Goal: Communication & Community: Share content

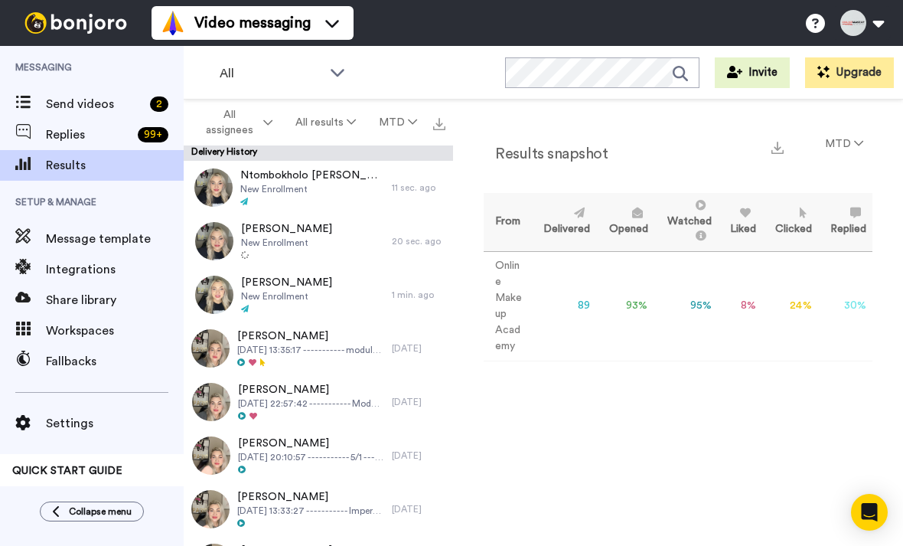
click at [102, 108] on span "Send videos" at bounding box center [95, 104] width 98 height 18
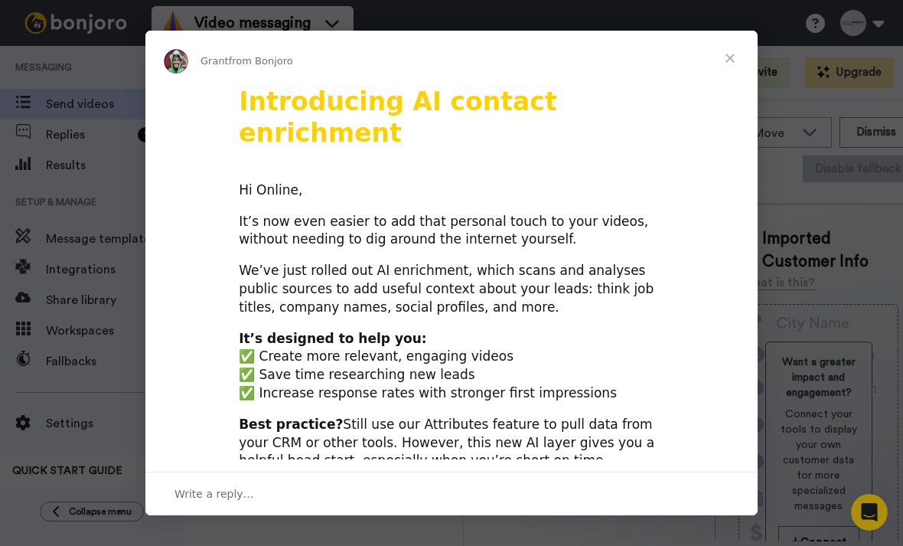
click at [731, 46] on span "Close" at bounding box center [729, 58] width 55 height 55
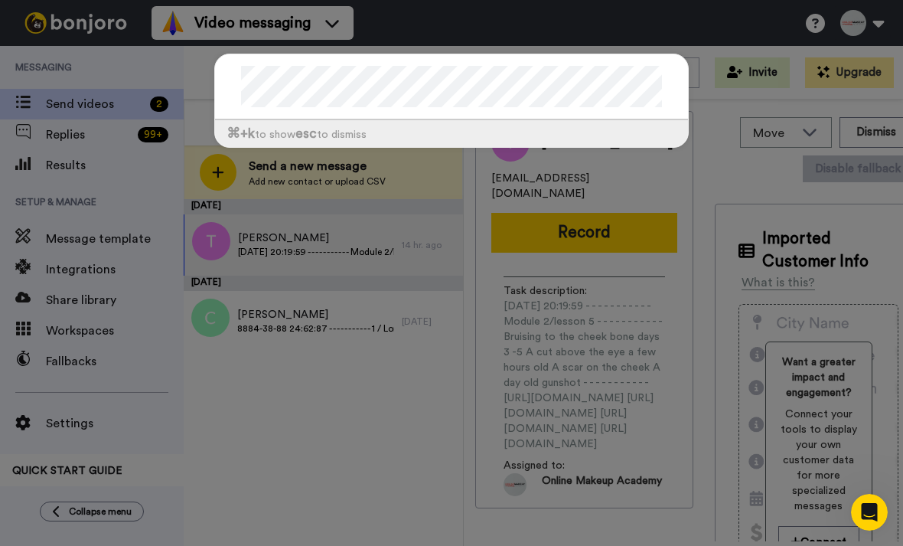
click at [331, 178] on div "⌘ +k to show esc to dismiss" at bounding box center [451, 108] width 505 height 140
click at [332, 462] on div "⌘ +k to show esc to dismiss" at bounding box center [451, 273] width 903 height 546
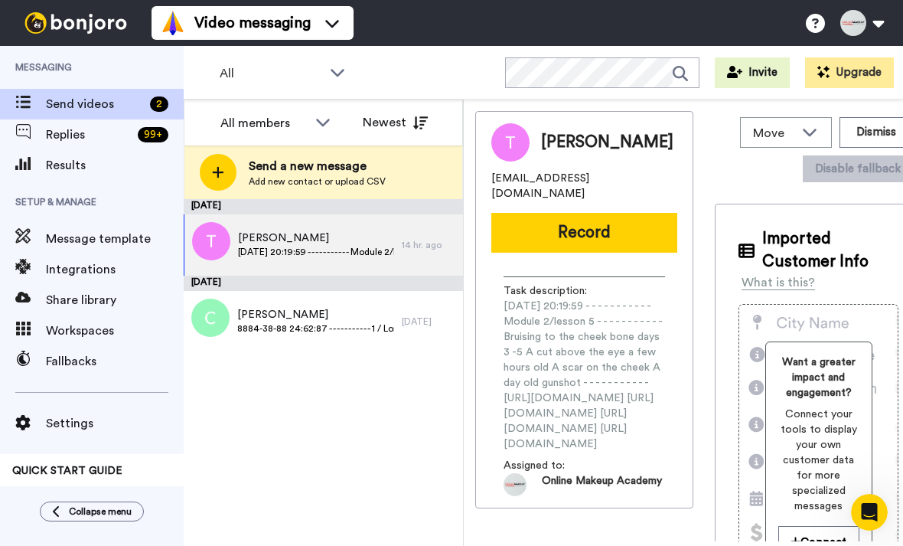
click at [327, 174] on span "Send a new message" at bounding box center [317, 166] width 137 height 18
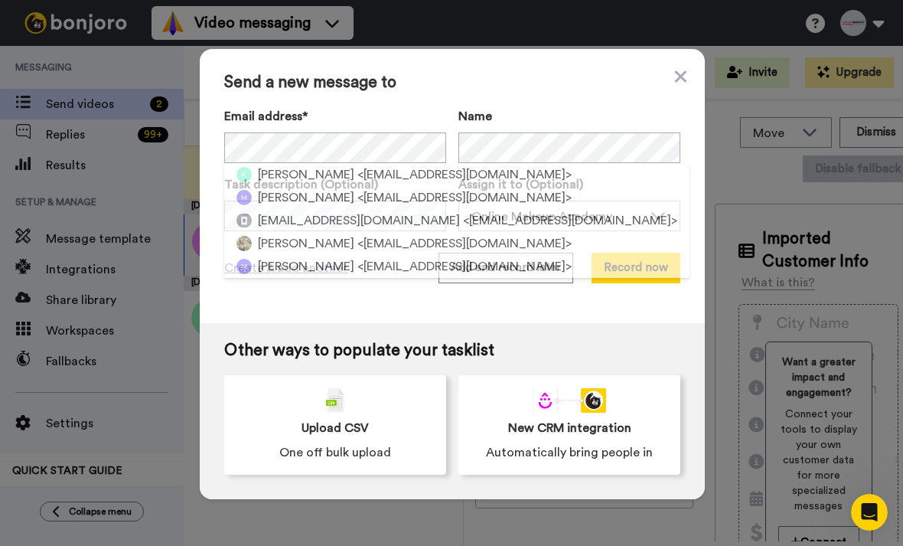
click at [330, 213] on span "[EMAIL_ADDRESS][DOMAIN_NAME]" at bounding box center [359, 220] width 202 height 18
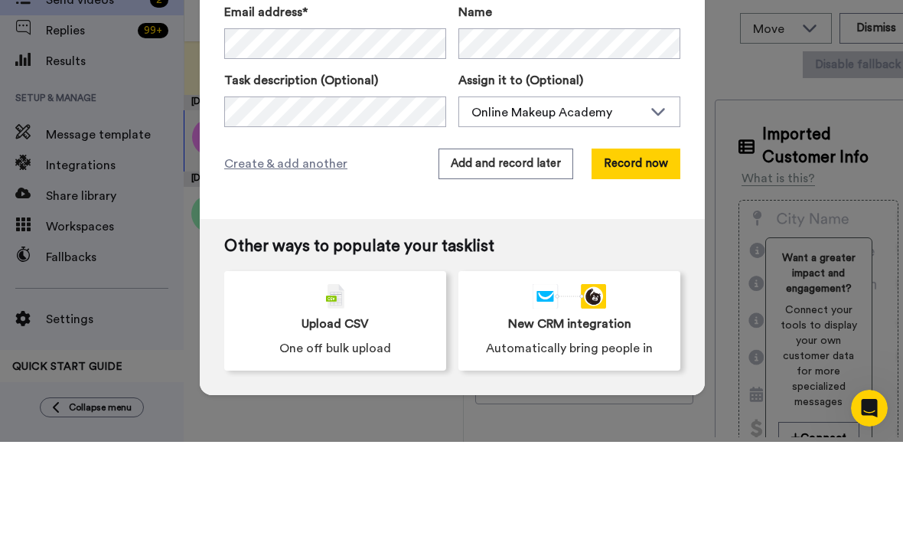
click at [527, 252] on button "Add and record later" at bounding box center [505, 267] width 135 height 31
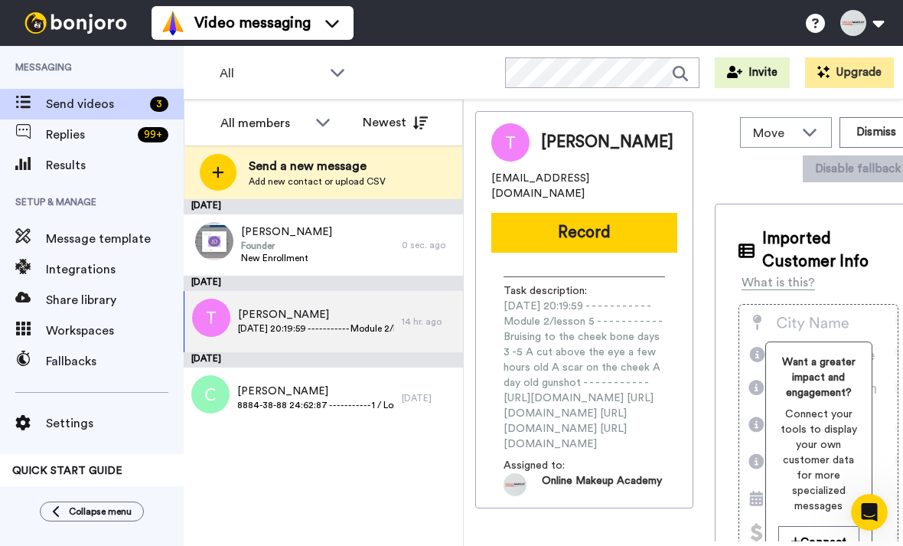
click at [96, 161] on span "Results" at bounding box center [115, 165] width 138 height 18
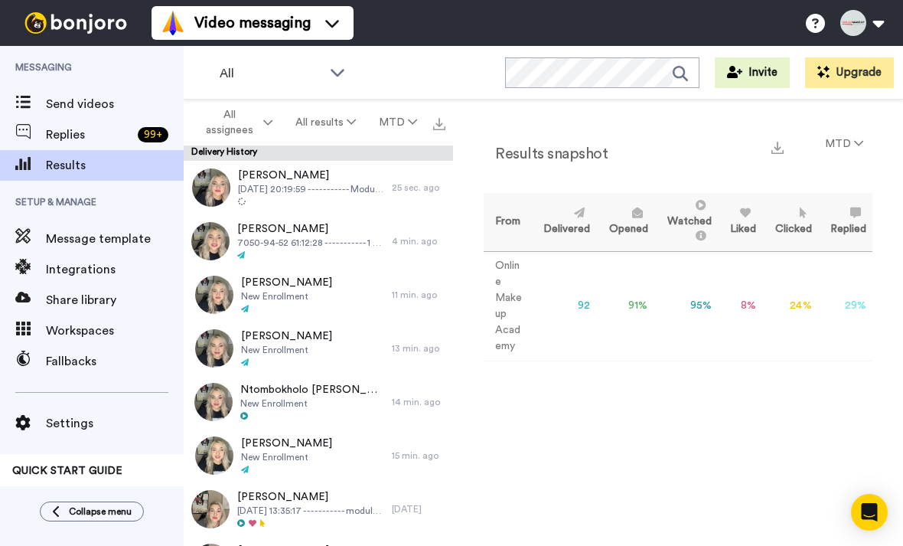
click at [835, 142] on button "MTD" at bounding box center [844, 144] width 57 height 28
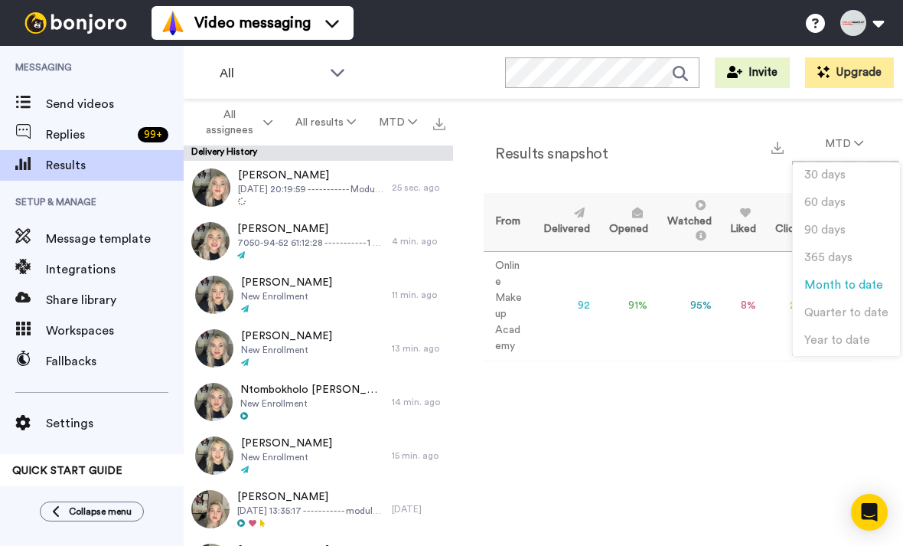
click at [858, 182] on li "30 days" at bounding box center [846, 177] width 107 height 28
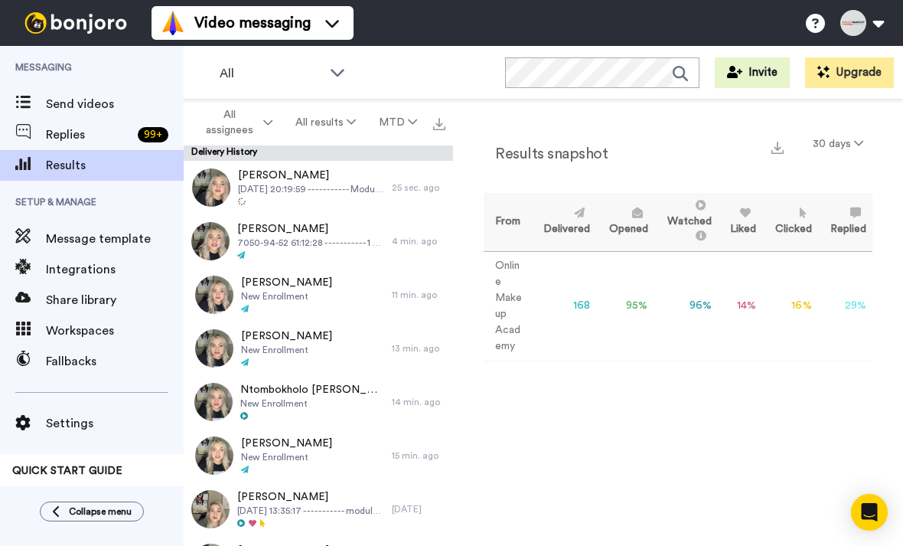
click at [850, 138] on button "30 days" at bounding box center [837, 144] width 69 height 28
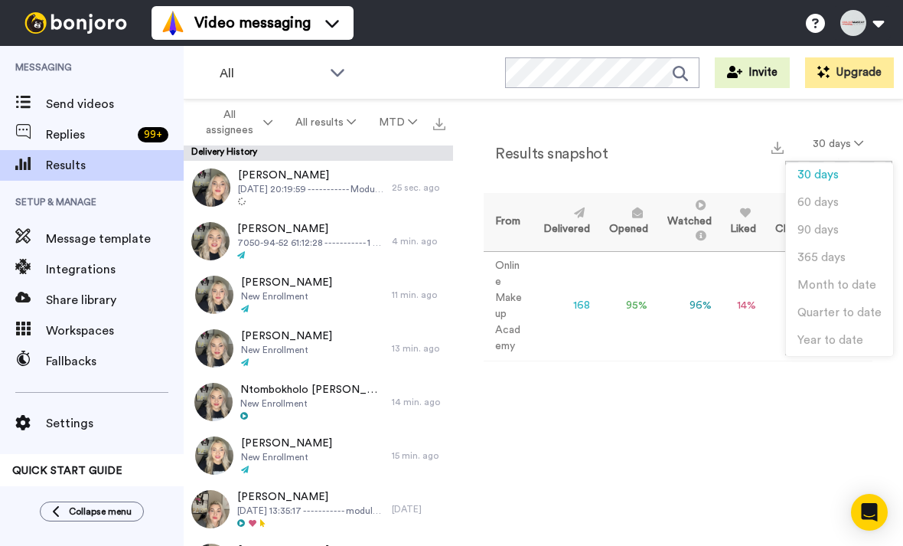
click at [845, 200] on li "60 days" at bounding box center [839, 205] width 107 height 28
click at [844, 151] on button "60 days" at bounding box center [838, 144] width 70 height 28
click at [851, 288] on span "Month to date" at bounding box center [836, 284] width 79 height 11
